Goal: Navigation & Orientation: Find specific page/section

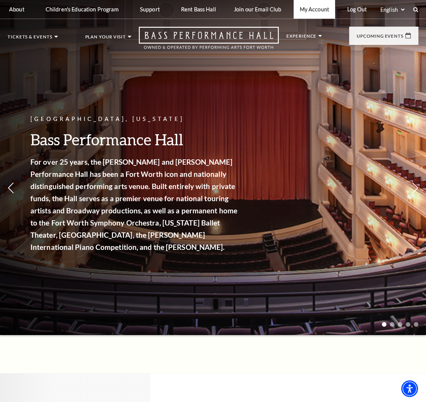
click at [303, 11] on link "My Account" at bounding box center [314, 9] width 41 height 19
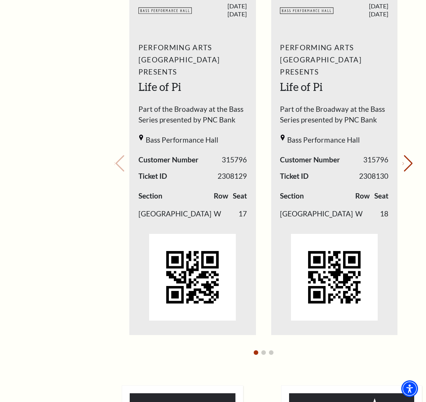
scroll to position [323, 0]
click at [408, 163] on button "Next slide." at bounding box center [407, 163] width 10 height 17
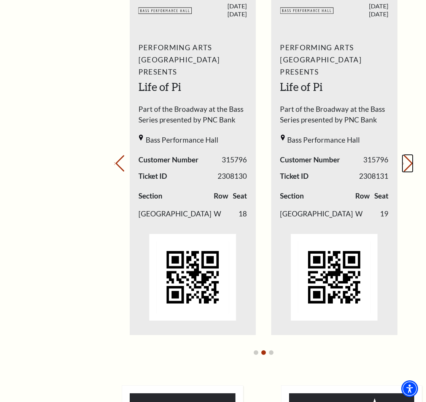
click at [402, 159] on button "Next slide." at bounding box center [407, 163] width 10 height 17
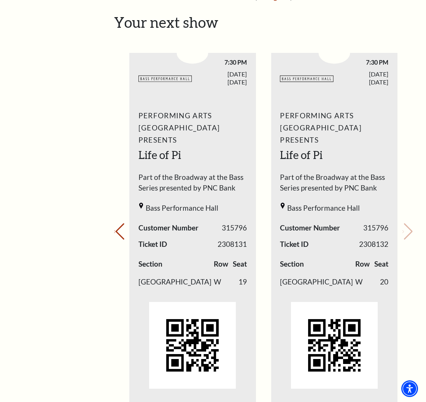
scroll to position [254, 0]
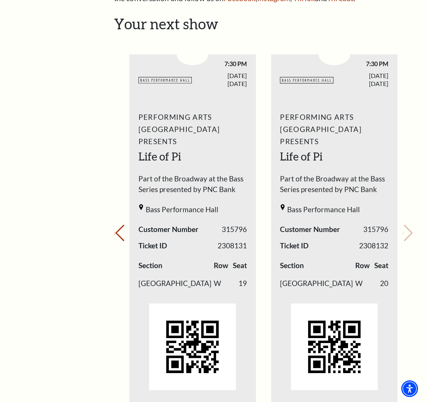
click at [206, 92] on div "BASSHALL LOGO 7:30 PM FRIDAY SEP. 26, 2025" at bounding box center [192, 73] width 127 height 38
click at [173, 87] on icon "3 / 4" at bounding box center [165, 80] width 54 height 14
click at [172, 87] on icon "3 / 4" at bounding box center [165, 80] width 54 height 14
click at [169, 103] on div "3 / 4" at bounding box center [192, 100] width 127 height 11
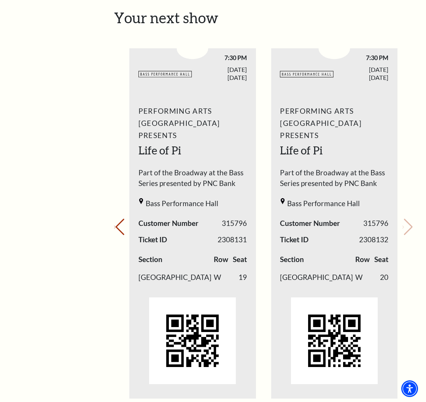
scroll to position [260, 0]
click at [164, 86] on div "BASSHALL LOGO 7:30 PM FRIDAY SEP. 26, 2025" at bounding box center [192, 67] width 127 height 38
click at [149, 67] on div "BASSHALL LOGO 7:30 PM FRIDAY SEP. 26, 2025" at bounding box center [192, 67] width 127 height 38
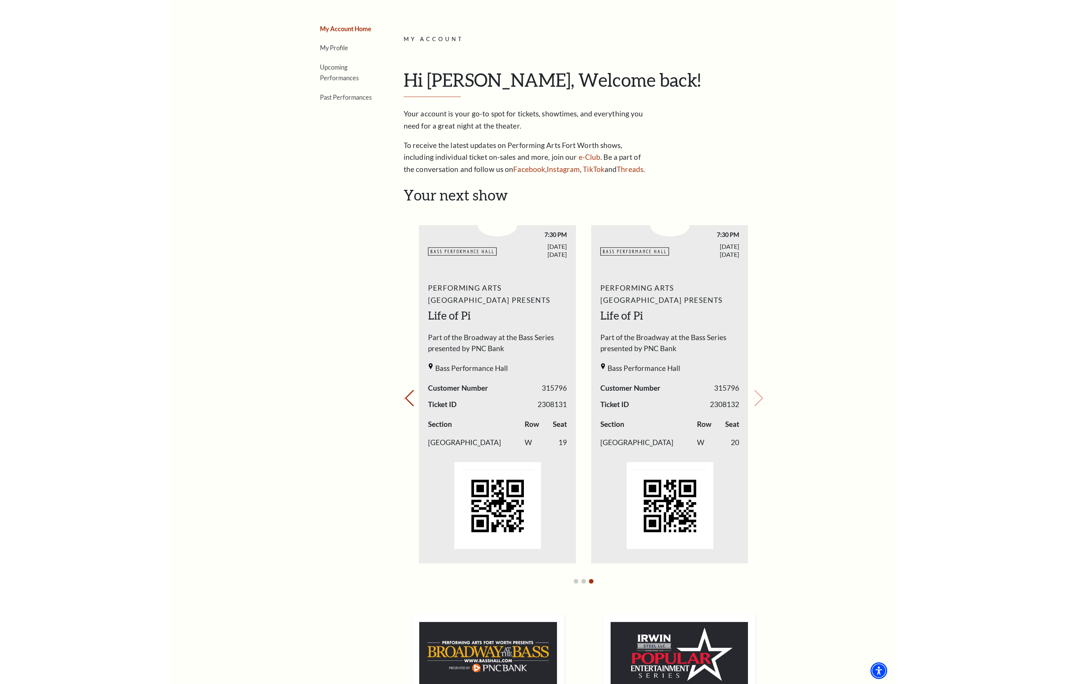
scroll to position [86, 0]
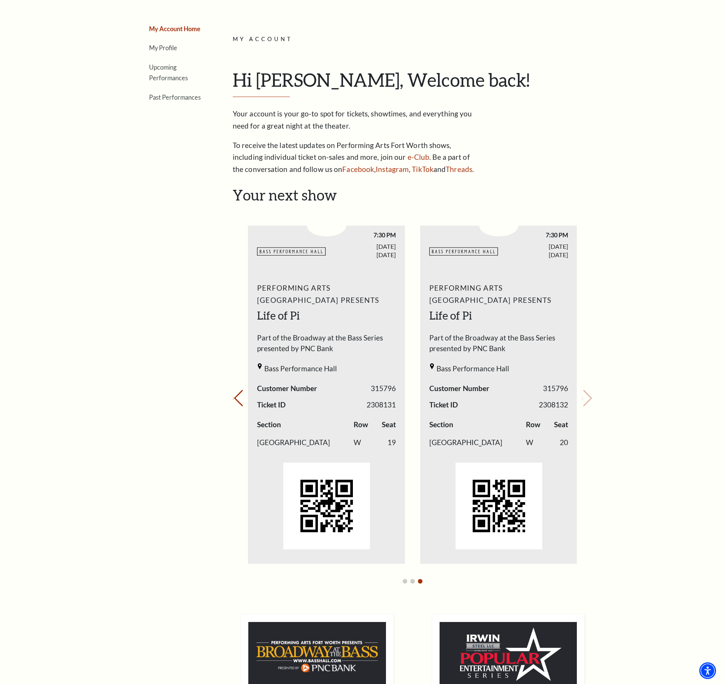
click at [260, 264] on div "BASSHALL LOGO 7:30 PM FRIDAY SEP. 26, 2025" at bounding box center [326, 245] width 157 height 38
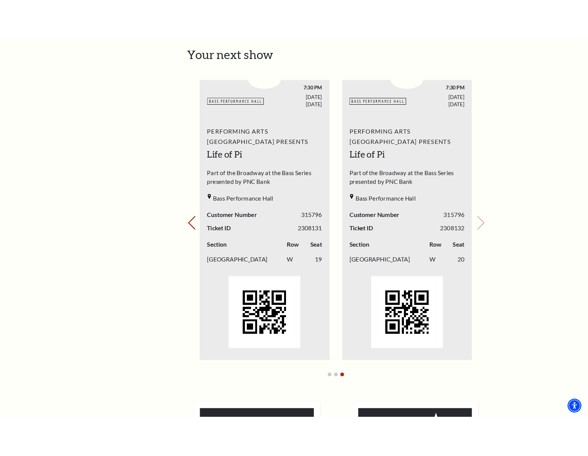
scroll to position [264, 0]
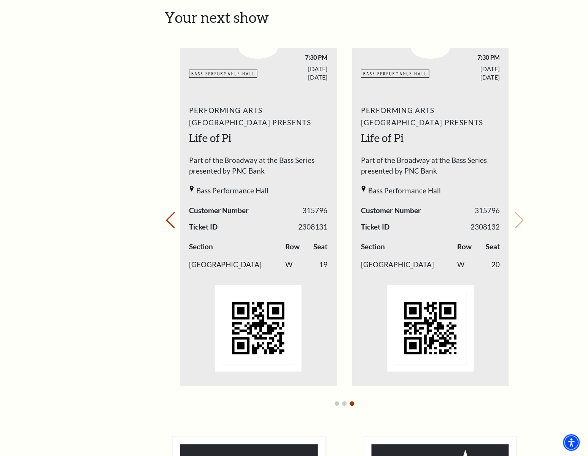
click at [106, 249] on div "My Account Home My Profile Upcoming Performances Past Performances" at bounding box center [97, 298] width 78 height 980
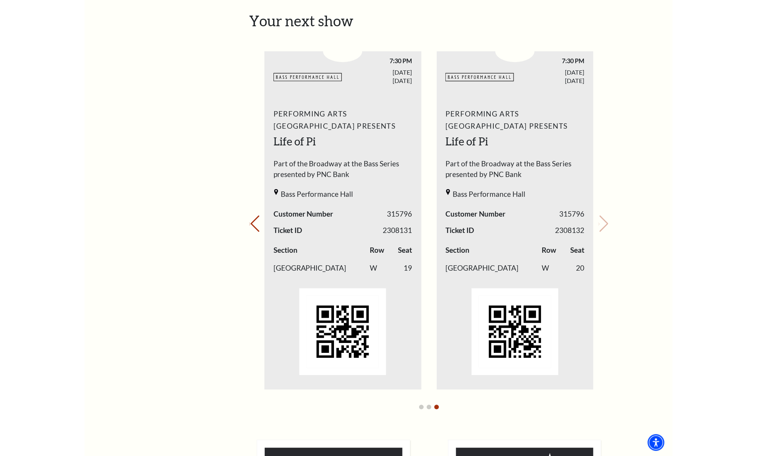
scroll to position [260, 0]
